Goal: Use online tool/utility: Utilize a website feature to perform a specific function

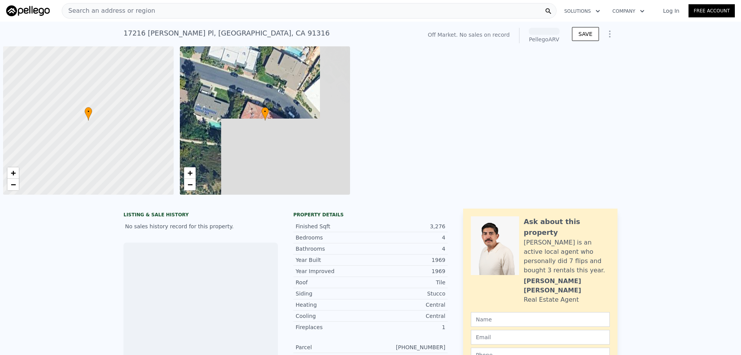
scroll to position [0, 3]
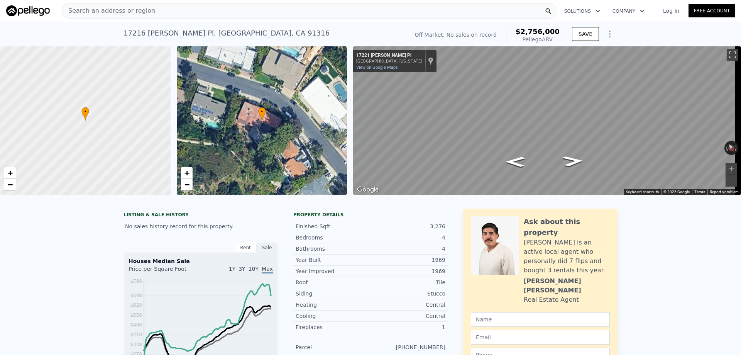
click at [169, 10] on div "Search an address or region" at bounding box center [309, 10] width 495 height 15
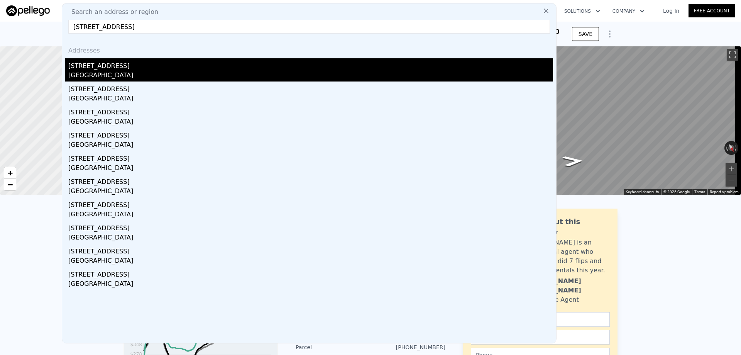
type input "16608 Barneston St,"
click at [100, 70] on div "[STREET_ADDRESS]" at bounding box center [310, 64] width 485 height 12
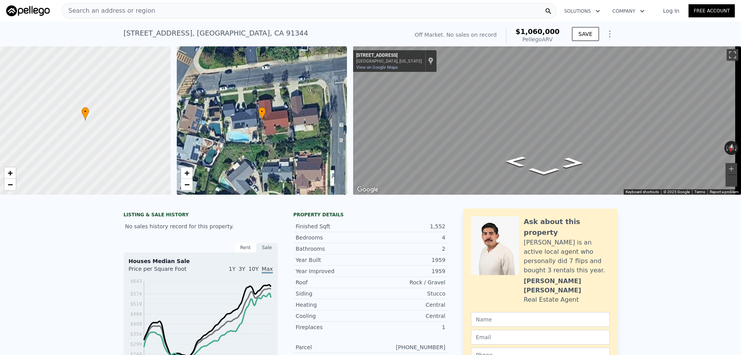
click at [168, 32] on div "16608 Barneston St , Los Angeles , CA 91344" at bounding box center [216, 33] width 185 height 11
copy div "16608 Barneston St , Los Angeles , CA 91344 No sales on record (~ARV $1.060m )"
click at [353, 32] on div "16608 Barneston St , Los Angeles , CA 91344 No sales on record (~ARV $1.060m )" at bounding box center [265, 36] width 282 height 22
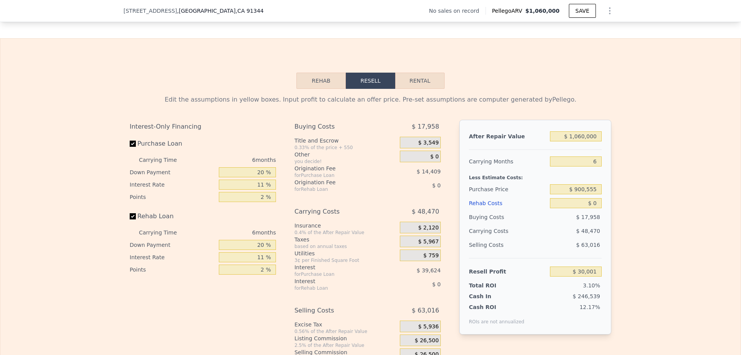
scroll to position [1079, 0]
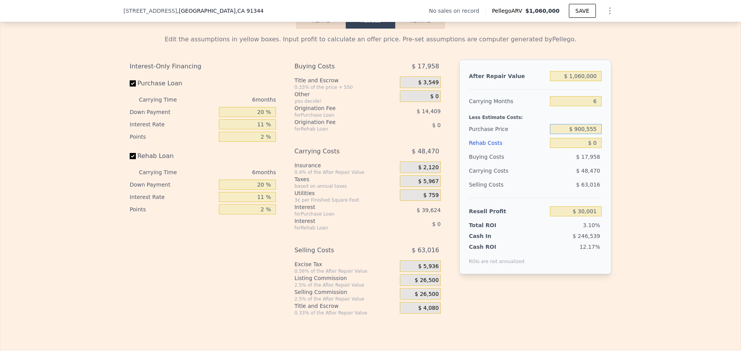
click at [590, 134] on input "$ 900,555" at bounding box center [576, 129] width 52 height 10
type input "$ 850,000"
click at [624, 150] on div "Edit the assumptions in yellow boxes. Input profit to calculate an offer price.…" at bounding box center [370, 172] width 741 height 287
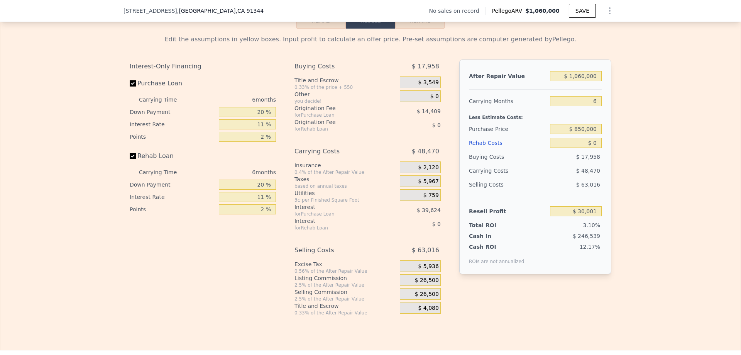
type input "$ 83,759"
click at [589, 81] on input "$ 1,060,000" at bounding box center [576, 76] width 52 height 10
type input "$ 1"
type input "-$ 911,654"
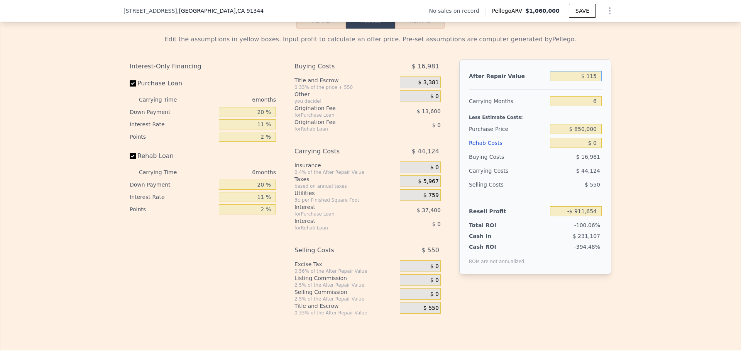
type input "$ 1,150"
type input "-$ 910,575"
type input "$ 1,150,000"
type input "$ 168,275"
type input "$ 1,150,000"
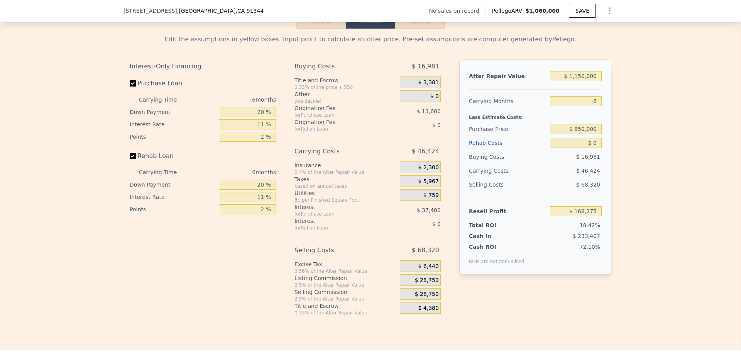
click at [633, 119] on div "Edit the assumptions in yellow boxes. Input profit to calculate an offer price.…" at bounding box center [370, 172] width 741 height 287
click at [593, 148] on input "$ 0" at bounding box center [576, 143] width 52 height 10
type input "$ 100"
type input "$ 168,167"
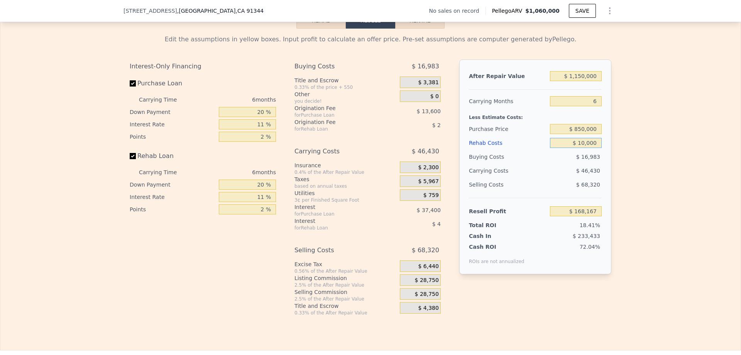
type input "$ 100,000"
type input "$ 62,277"
click at [593, 148] on input "$ 100,000" at bounding box center [576, 143] width 52 height 10
type input "$ 75,000"
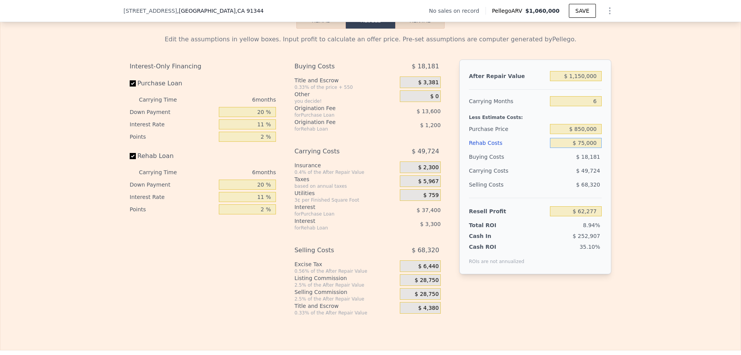
type input "$ 88,775"
type input "$ 75,000"
click at [632, 174] on div "Edit the assumptions in yellow boxes. Input profit to calculate an offer price.…" at bounding box center [370, 172] width 741 height 287
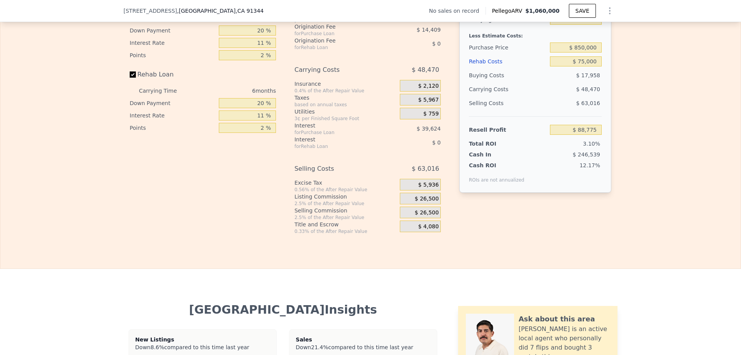
type input "$ 1,060,000"
type input "$ 0"
type input "$ 30,001"
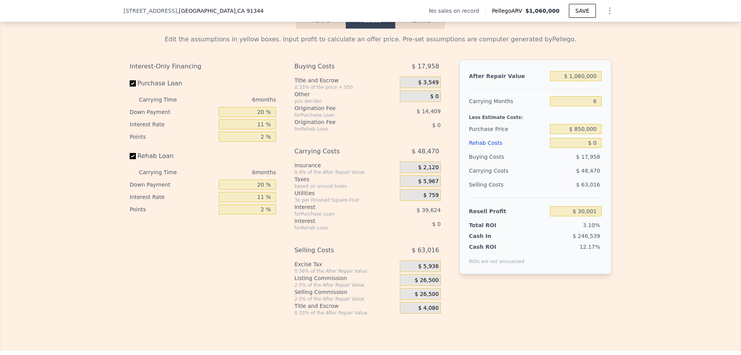
click at [606, 9] on icon "Show Options" at bounding box center [610, 10] width 9 height 9
click at [575, 48] on div "Share Analysis" at bounding box center [574, 46] width 87 height 15
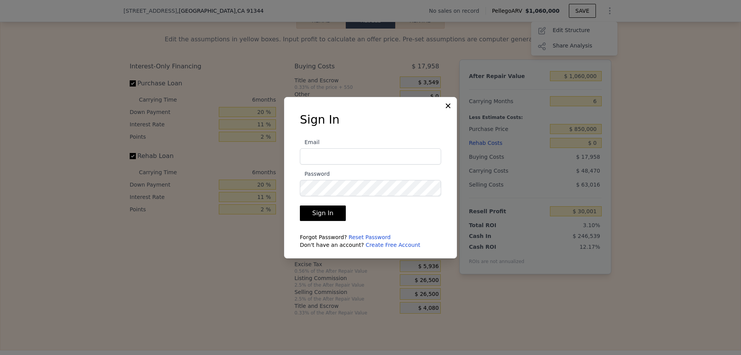
type input "Arameh@zonexcapitalgroup.com"
click at [314, 215] on button "Sign In" at bounding box center [323, 212] width 46 height 15
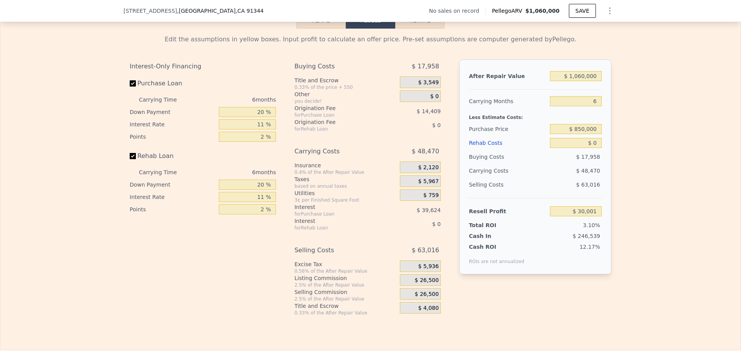
click at [607, 6] on icon "Show Options" at bounding box center [610, 10] width 9 height 9
click at [567, 46] on div "Share Analysis" at bounding box center [574, 46] width 87 height 15
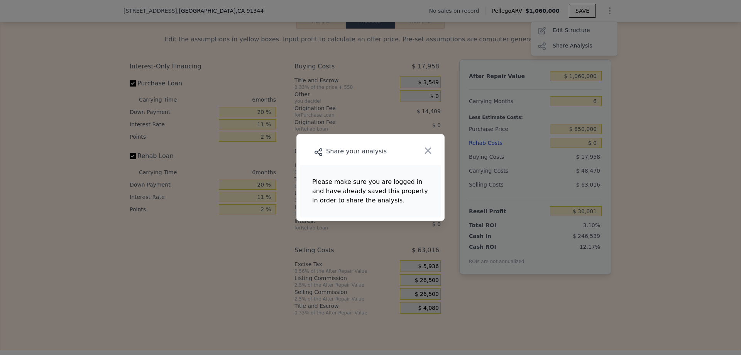
click at [436, 198] on main "Please make sure you are logged in and have already saved this property in orde…" at bounding box center [370, 191] width 141 height 53
click at [713, 155] on div at bounding box center [370, 177] width 741 height 355
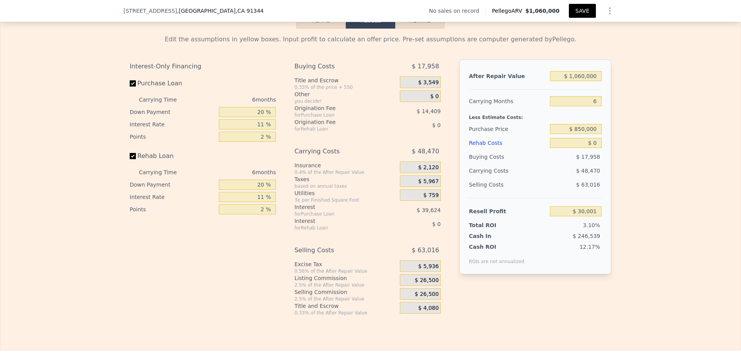
click at [573, 11] on button "SAVE" at bounding box center [582, 11] width 27 height 14
click at [608, 8] on icon "Show Options" at bounding box center [610, 10] width 9 height 9
click at [558, 42] on div "Share Analysis" at bounding box center [574, 46] width 87 height 15
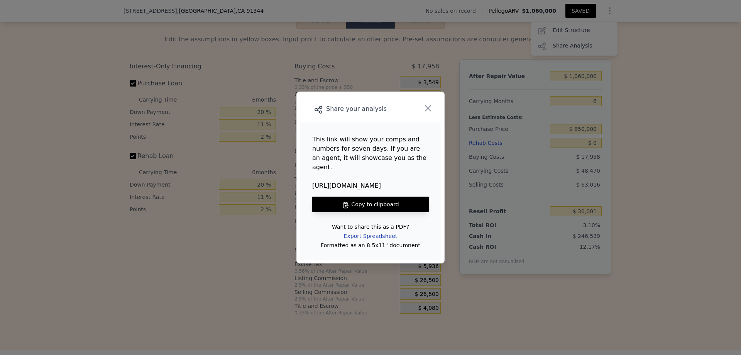
click at [385, 231] on div "Export Spreadsheet" at bounding box center [371, 236] width 66 height 14
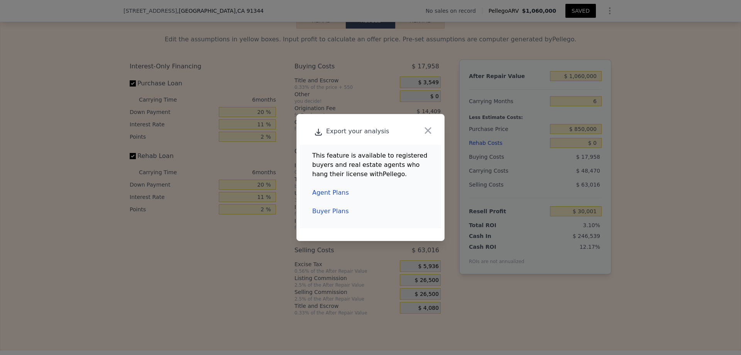
click at [337, 194] on link "Agent Plans" at bounding box center [330, 192] width 37 height 7
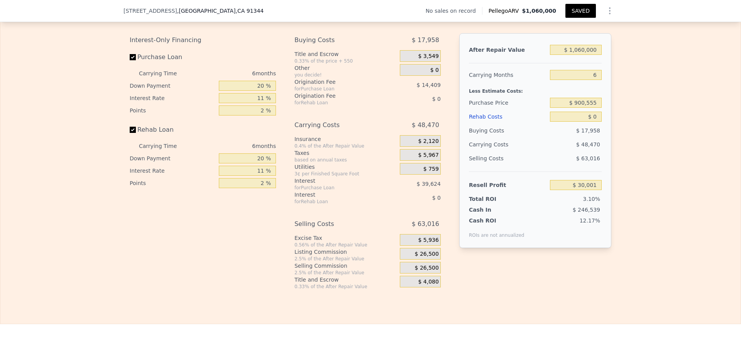
scroll to position [1117, 0]
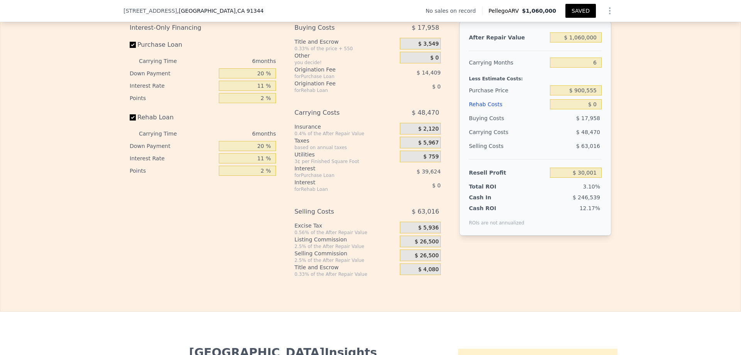
click at [609, 10] on icon "Show Options" at bounding box center [610, 10] width 9 height 9
click at [567, 41] on div "Share Analysis" at bounding box center [574, 46] width 87 height 15
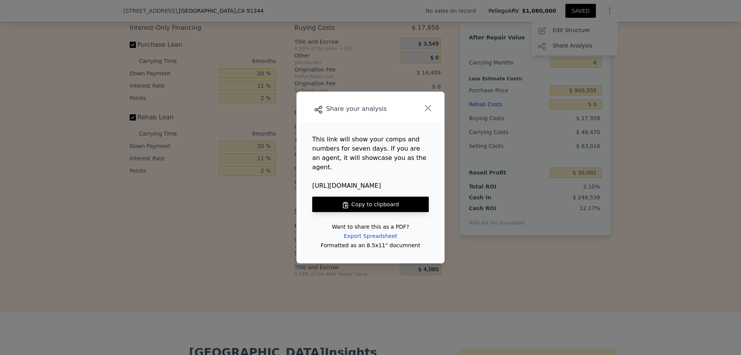
click at [371, 202] on button "Copy to clipboard" at bounding box center [370, 204] width 117 height 15
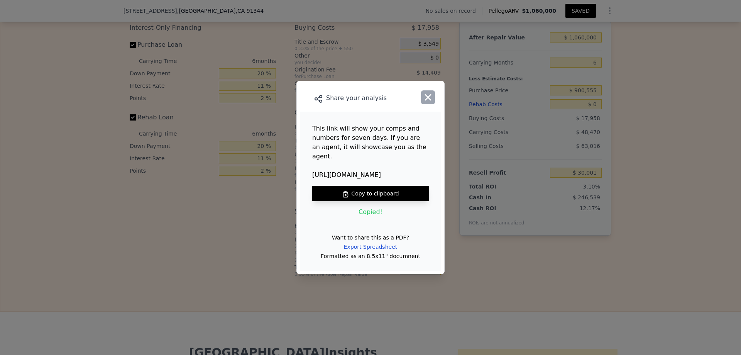
click at [428, 103] on icon "button" at bounding box center [428, 97] width 11 height 11
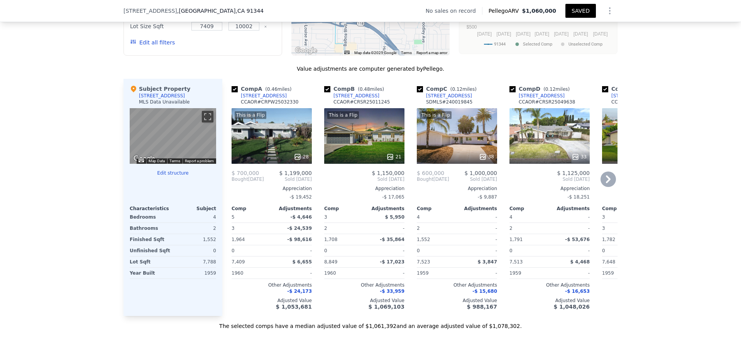
scroll to position [740, 0]
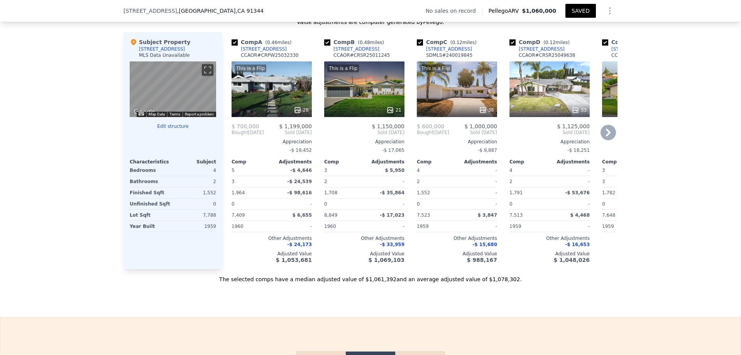
click at [277, 94] on div "This is a Flip 28" at bounding box center [272, 89] width 80 height 56
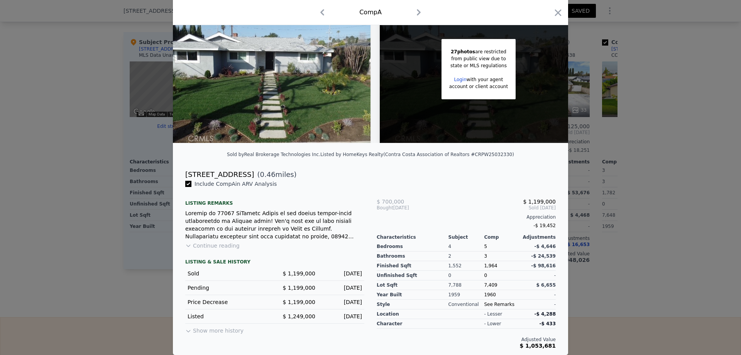
scroll to position [61, 0]
click at [234, 330] on button "Show more history" at bounding box center [214, 329] width 58 height 11
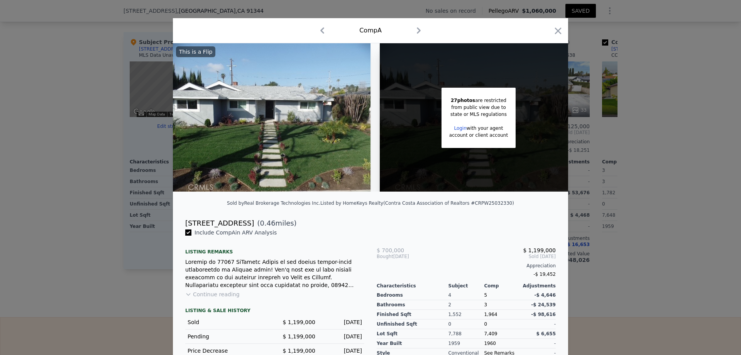
scroll to position [0, 0]
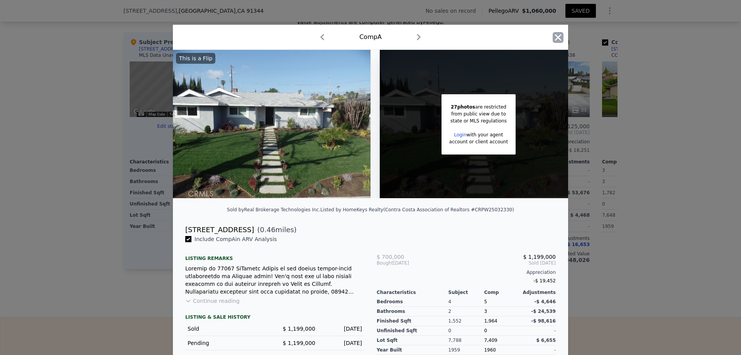
click at [553, 38] on icon "button" at bounding box center [558, 37] width 11 height 11
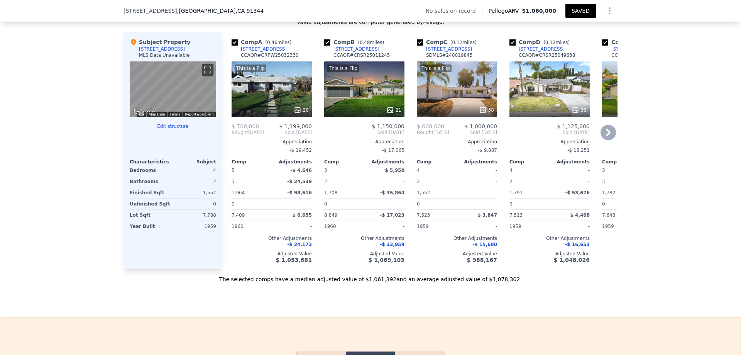
click at [373, 88] on div "This is a Flip 21" at bounding box center [364, 89] width 80 height 56
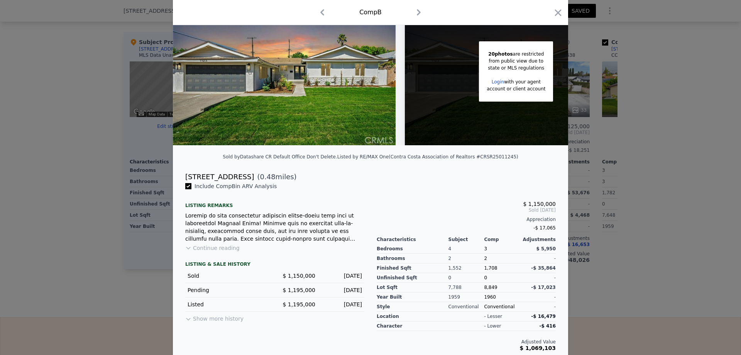
scroll to position [61, 0]
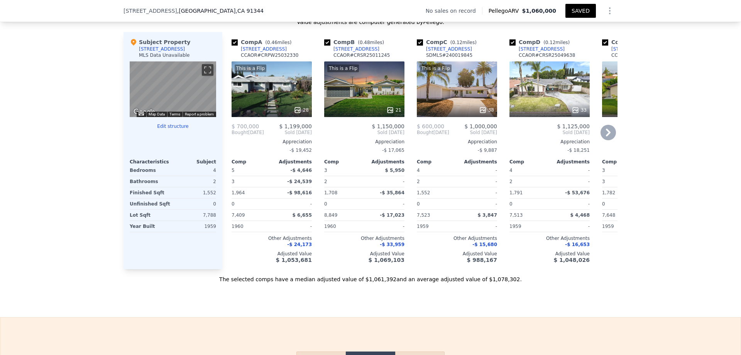
click at [256, 87] on div "This is a Flip 28" at bounding box center [272, 89] width 80 height 56
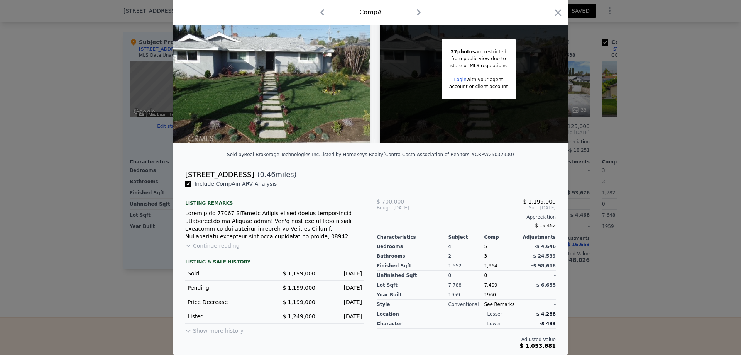
scroll to position [61, 0]
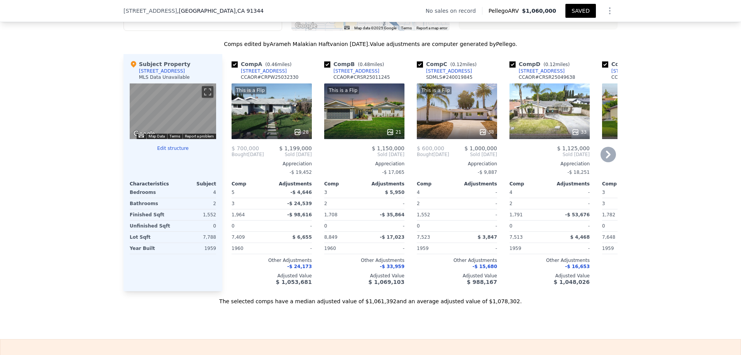
scroll to position [731, 0]
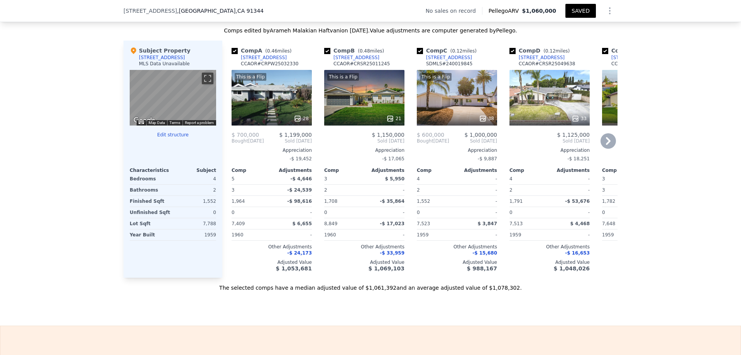
click at [609, 147] on icon at bounding box center [608, 140] width 15 height 15
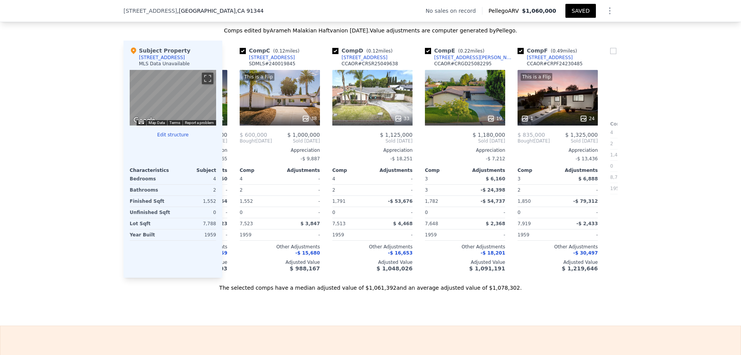
scroll to position [0, 185]
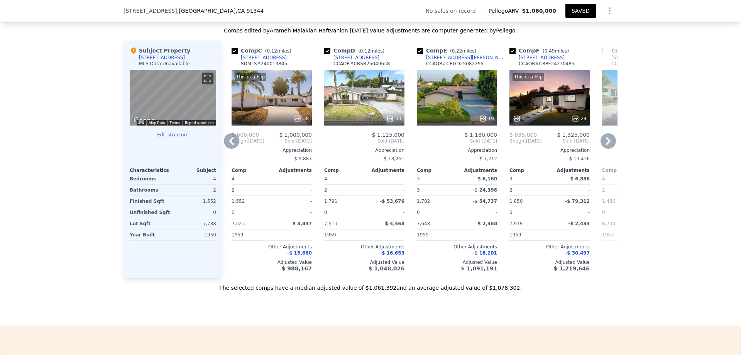
click at [609, 147] on icon at bounding box center [608, 140] width 15 height 15
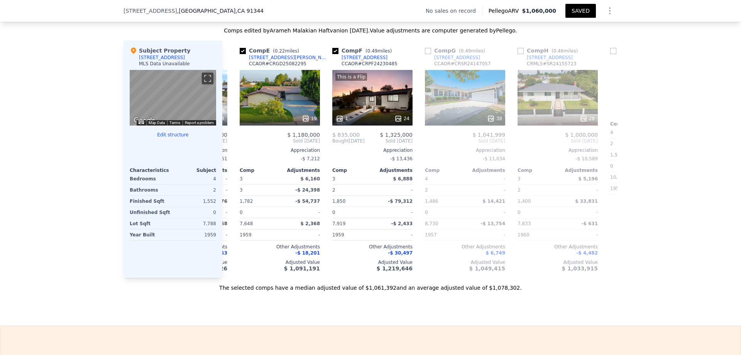
scroll to position [0, 371]
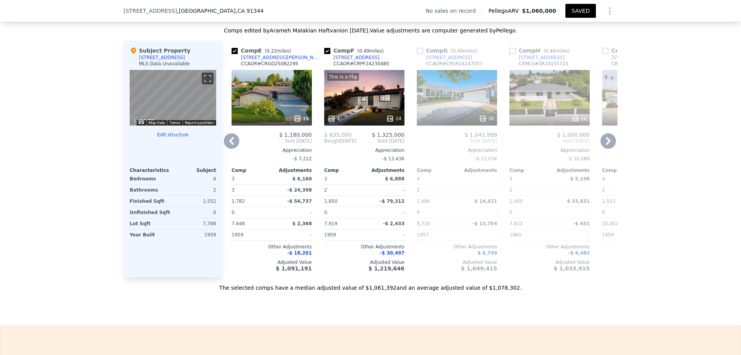
click at [609, 147] on icon at bounding box center [608, 140] width 15 height 15
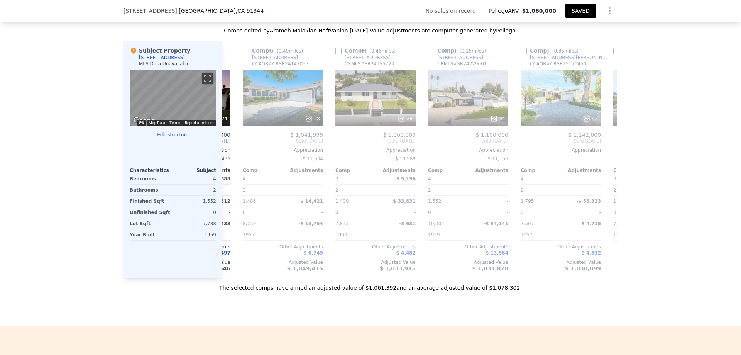
scroll to position [0, 556]
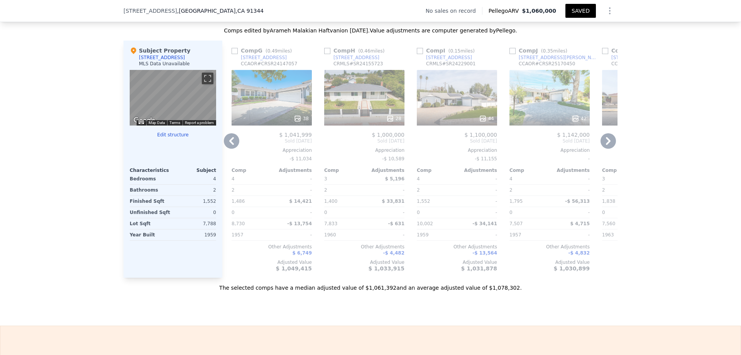
click at [609, 147] on icon at bounding box center [608, 140] width 15 height 15
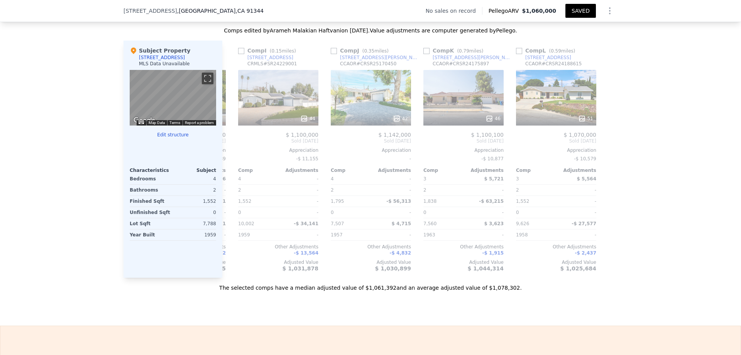
scroll to position [0, 735]
click at [232, 146] on icon at bounding box center [231, 140] width 15 height 15
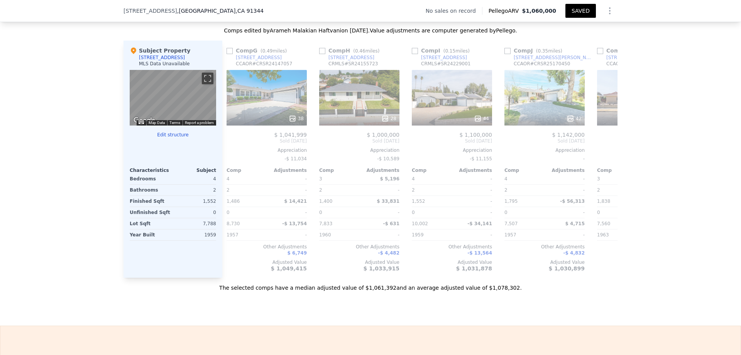
scroll to position [0, 550]
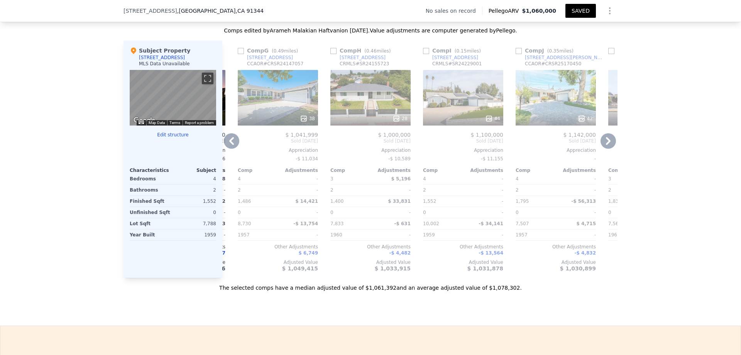
click at [230, 148] on icon at bounding box center [231, 140] width 15 height 15
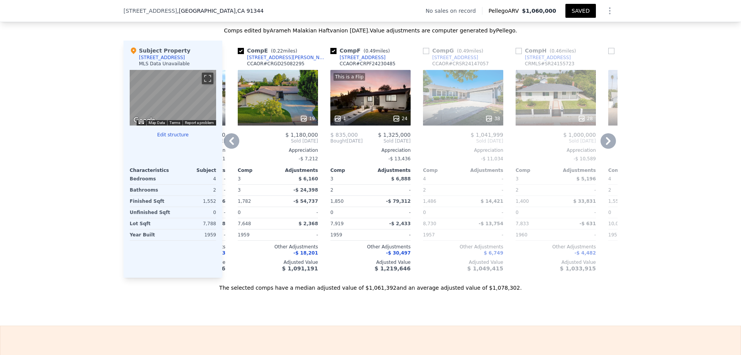
click at [230, 148] on icon at bounding box center [231, 140] width 15 height 15
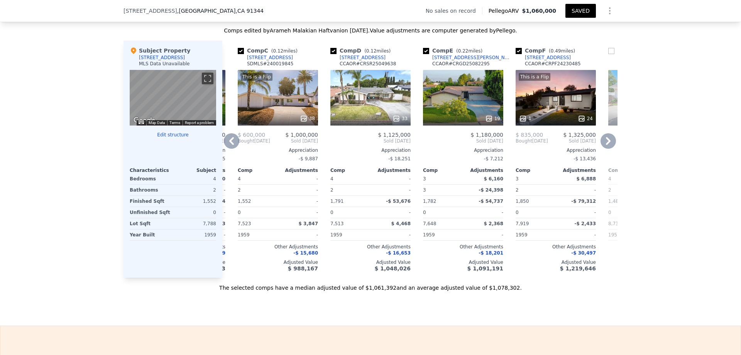
click at [230, 148] on icon at bounding box center [231, 140] width 15 height 15
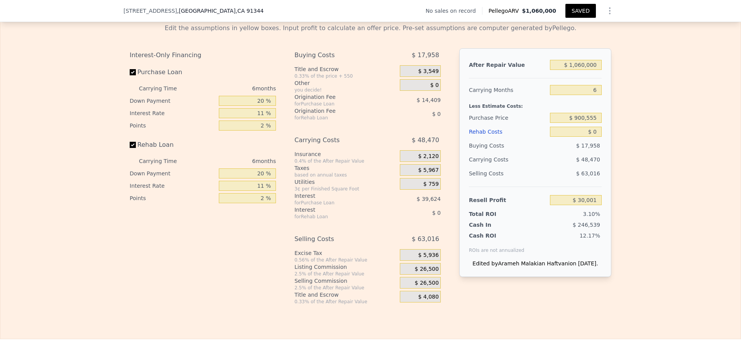
scroll to position [1079, 0]
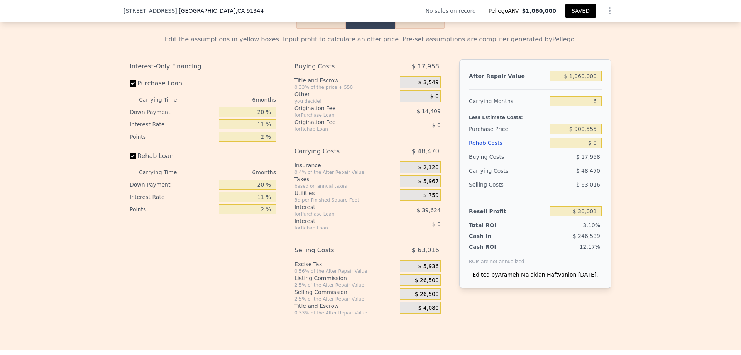
drag, startPoint x: 254, startPoint y: 119, endPoint x: 278, endPoint y: 132, distance: 27.5
click at [278, 132] on div "Interest-Only Financing Purchase Loan Carrying Time 6 months Down Payment 20 % …" at bounding box center [206, 187] width 153 height 256
type input "10 %"
type input "$ 23,244"
type input "10 %"
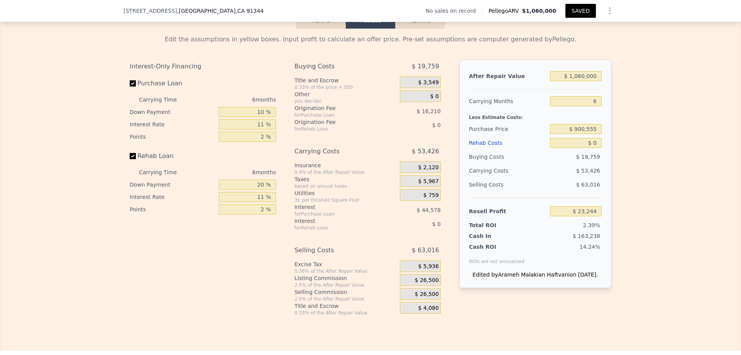
click at [85, 169] on div "Edit the assumptions in yellow boxes. Input profit to calculate an offer price.…" at bounding box center [370, 172] width 741 height 287
drag, startPoint x: 254, startPoint y: 194, endPoint x: 281, endPoint y: 200, distance: 27.2
click at [281, 200] on div "Interest-Only Financing Purchase Loan Carrying Time 6 months Down Payment 10 % …" at bounding box center [371, 187] width 482 height 256
type input "0 %"
click at [285, 239] on div "Interest-Only Financing Purchase Loan Carrying Time 6 months Down Payment 10 % …" at bounding box center [371, 187] width 482 height 256
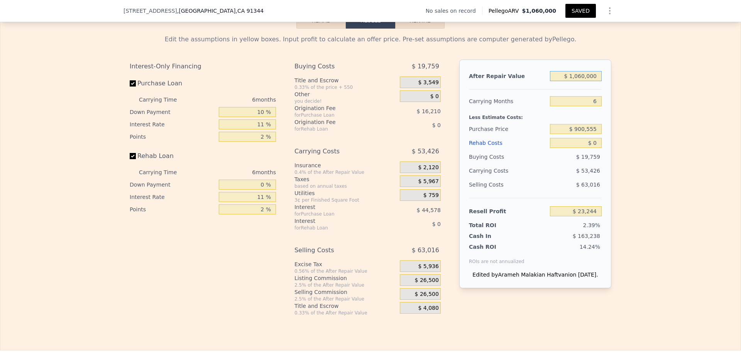
click at [589, 81] on input "$ 1,060,000" at bounding box center [576, 76] width 52 height 10
type input "$ 1"
type input "-$ 972,169"
type input "$ 1,150"
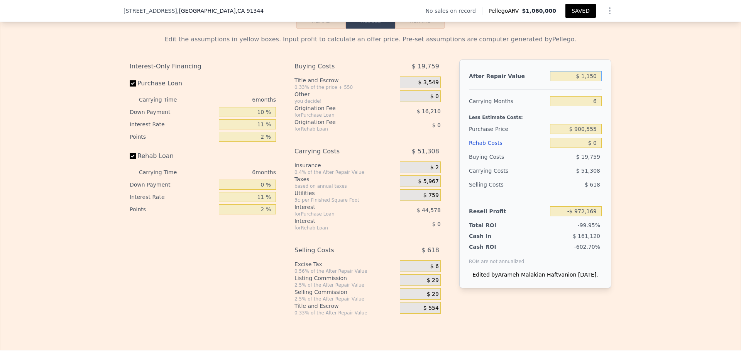
type input "-$ 971,090"
type input "$ 1,150,000"
type input "$ 107,760"
type input "$ 1,150,000"
click at [621, 91] on div "Edit the assumptions in yellow boxes. Input profit to calculate an offer price.…" at bounding box center [370, 172] width 741 height 287
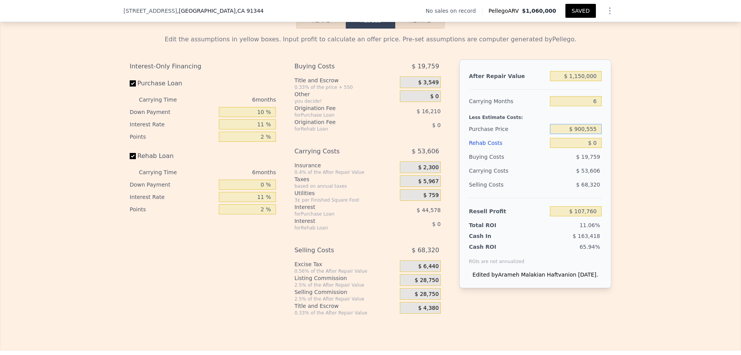
click at [590, 134] on input "$ 900,555" at bounding box center [576, 129] width 52 height 10
type input "$ 850,000"
click at [595, 148] on input "$ 0" at bounding box center [576, 143] width 52 height 10
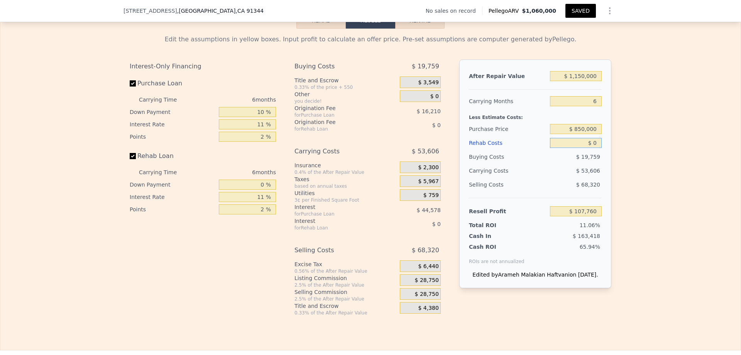
type input "$ 161,895"
type input "$ 100"
type input "$ 161,787"
type input "$ 10,000"
type input "$ 151,143"
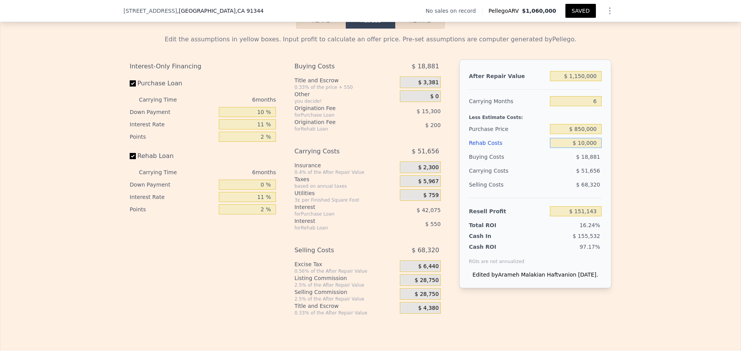
type input "$ 100,000"
type input "$ 54,393"
type input "$ 100,000"
click at [614, 153] on div "Edit the assumptions in yellow boxes. Input profit to calculate an offer price.…" at bounding box center [371, 172] width 494 height 287
type input "$ 1,060,000"
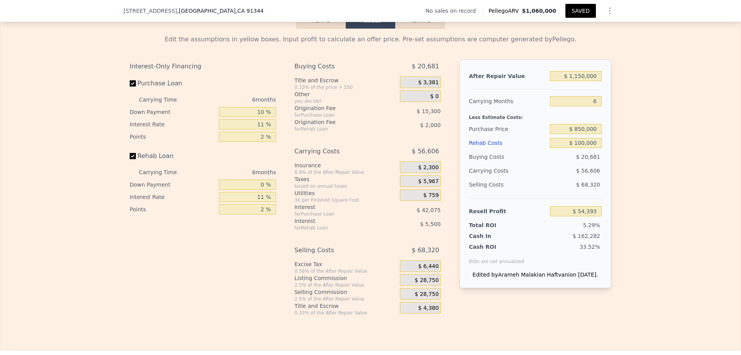
type input "$ 0"
type input "$ 30,001"
